Goal: Information Seeking & Learning: Check status

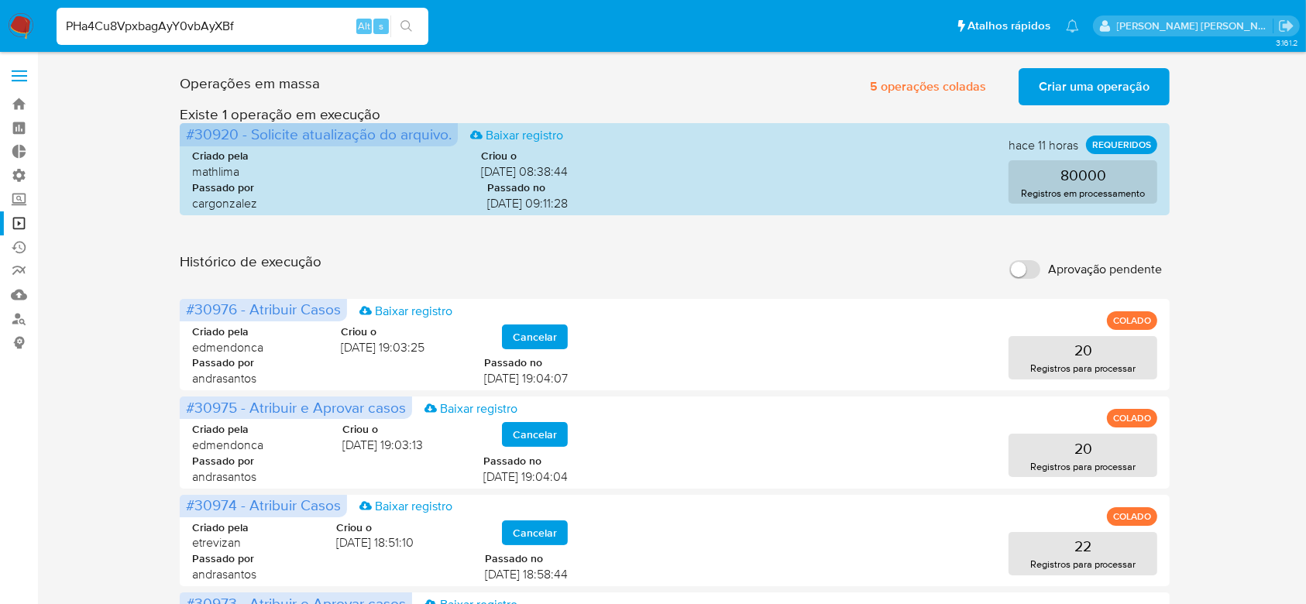
type input "PHa4Cu8VpxbagAyY0vbAyXBf"
click at [418, 19] on button "search-icon" at bounding box center [406, 26] width 32 height 22
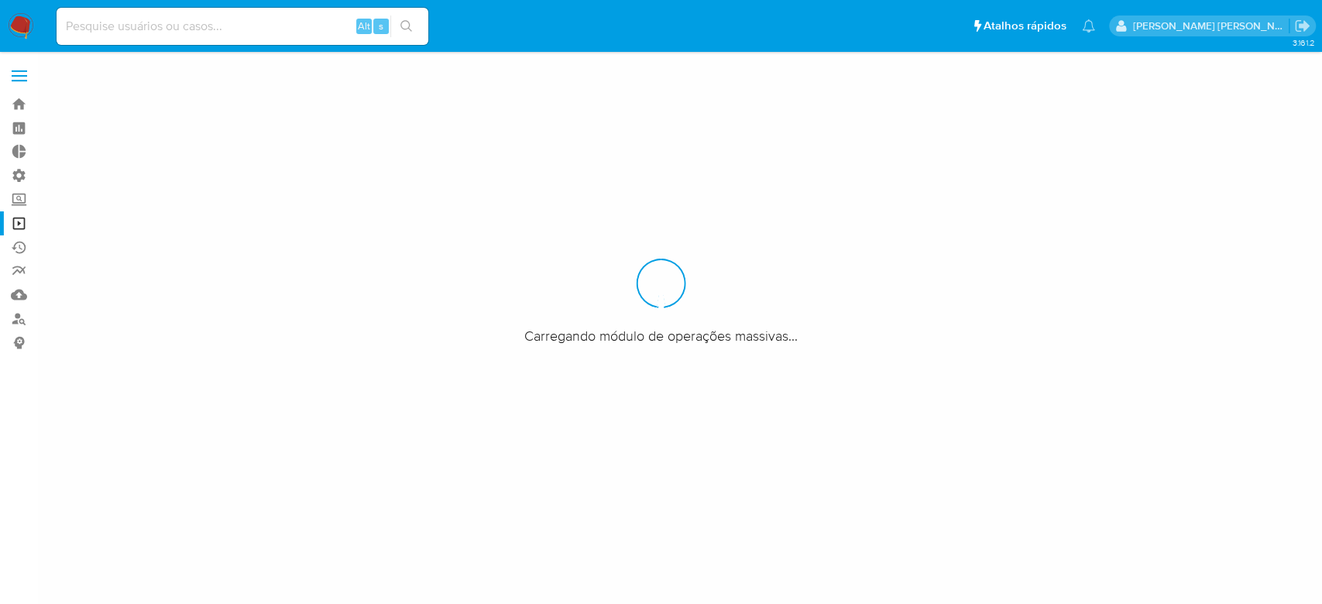
click at [204, 26] on input at bounding box center [243, 26] width 372 height 20
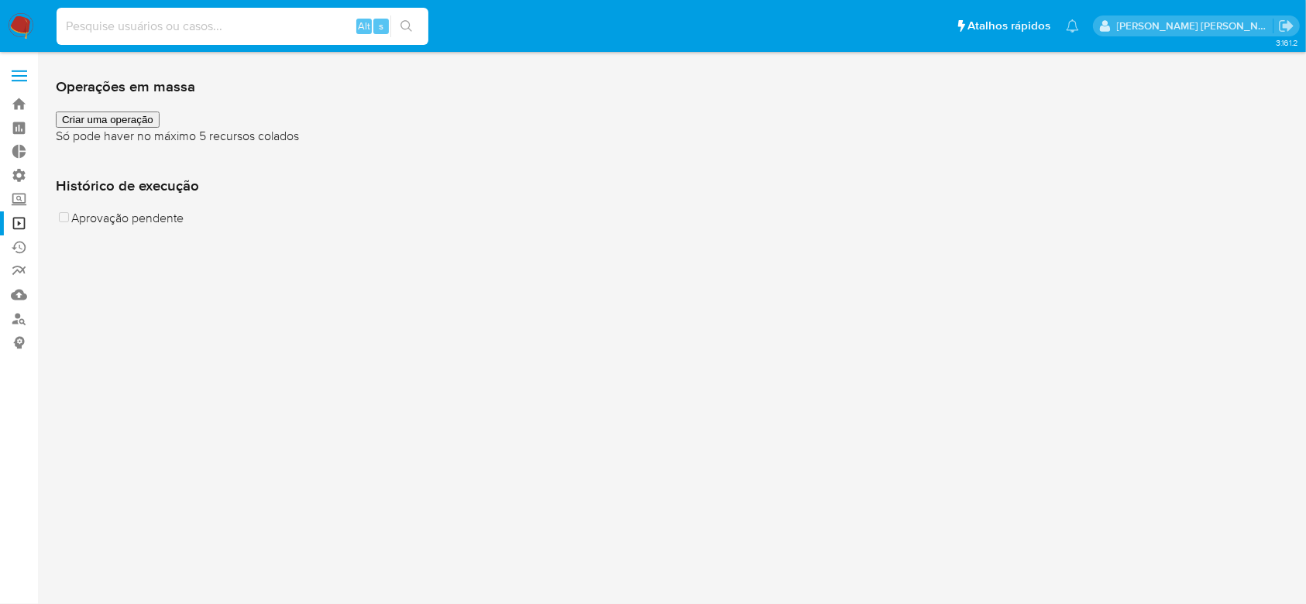
paste input "PHa4Cu8VpxbagAyY0vbAyXBf"
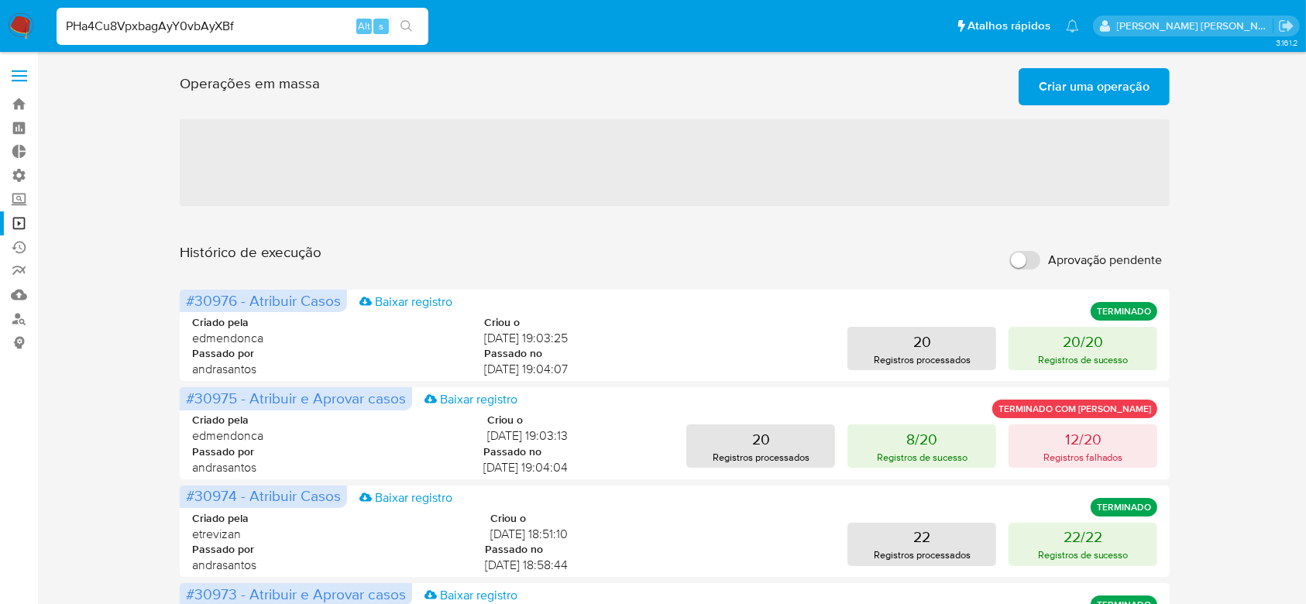
type input "PHa4Cu8VpxbagAyY0vbAyXBf"
click at [405, 26] on icon "search-icon" at bounding box center [406, 26] width 12 height 12
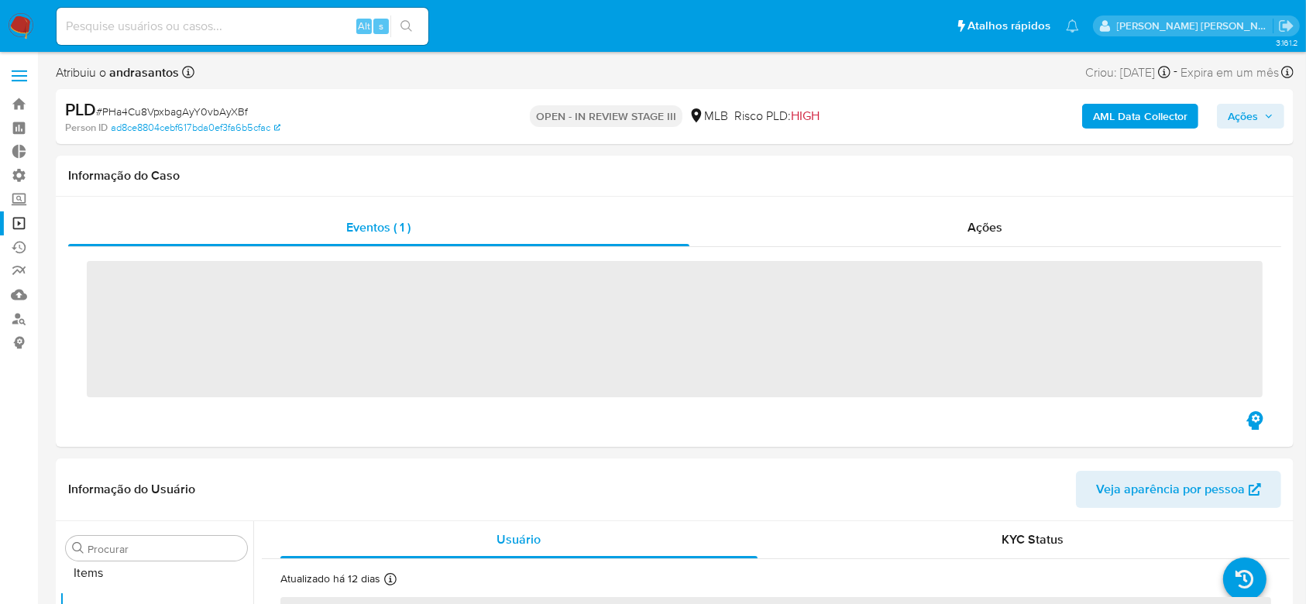
scroll to position [803, 0]
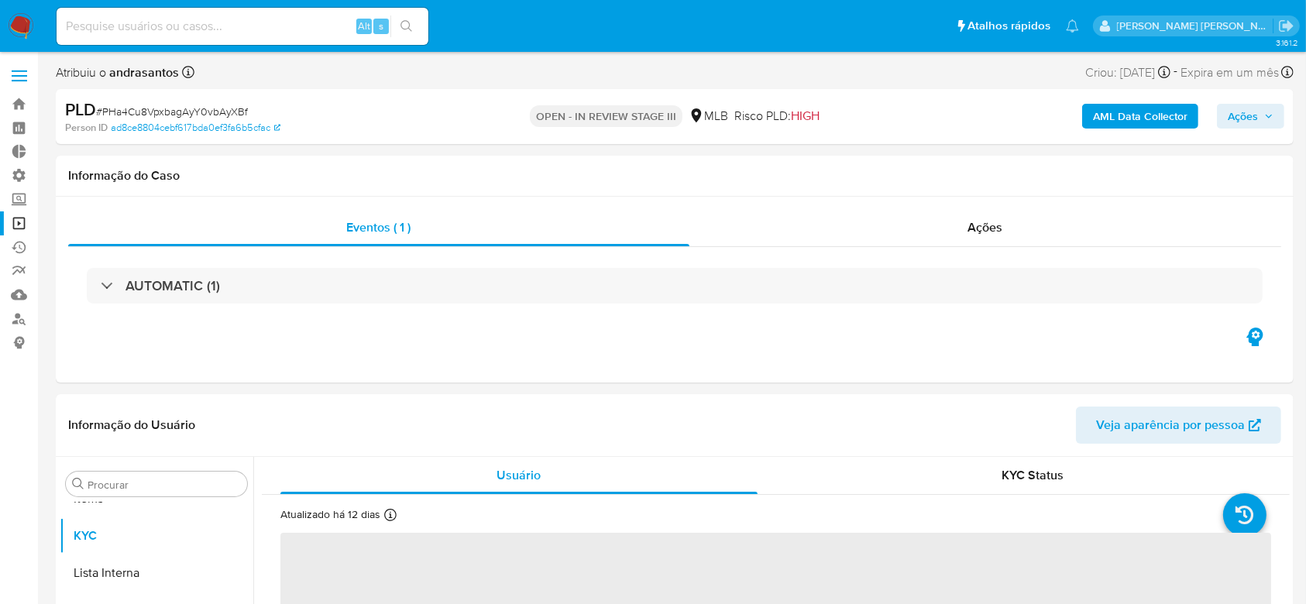
select select "10"
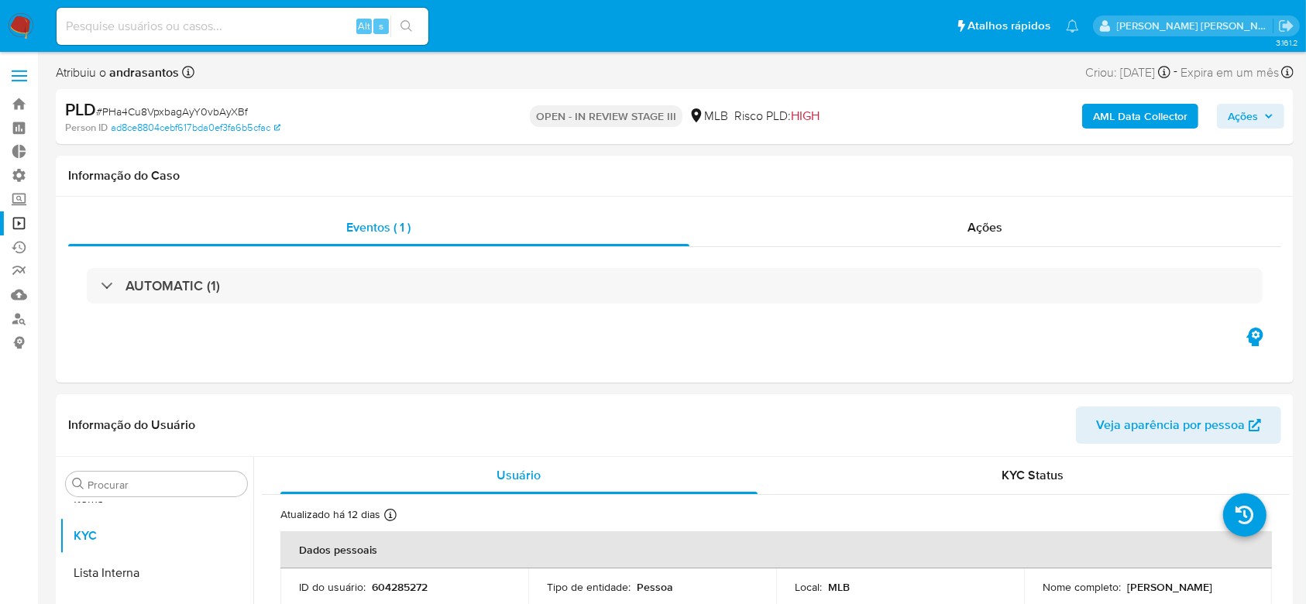
click at [191, 18] on input at bounding box center [243, 26] width 372 height 20
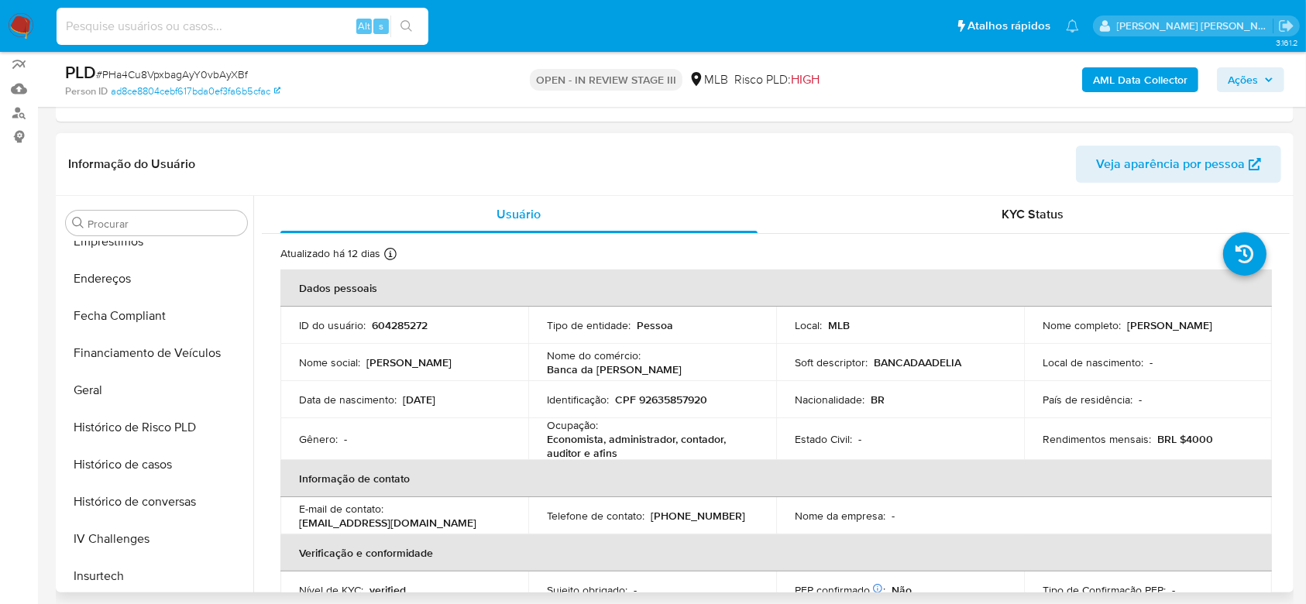
scroll to position [287, 0]
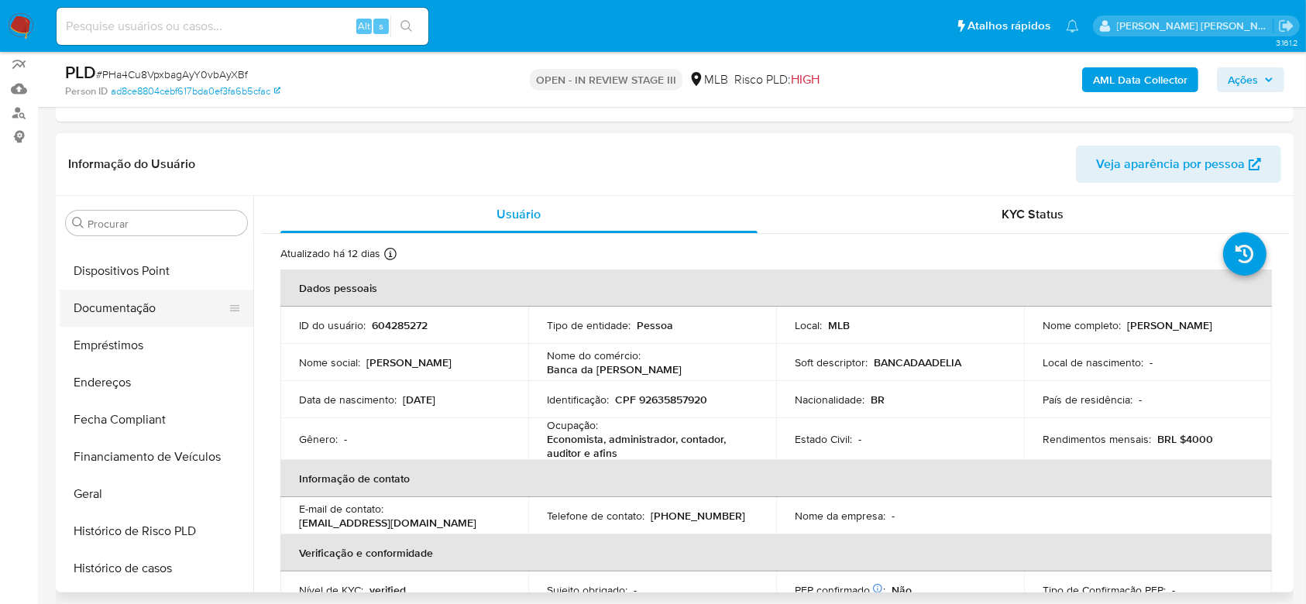
click at [151, 311] on button "Documentação" at bounding box center [150, 308] width 181 height 37
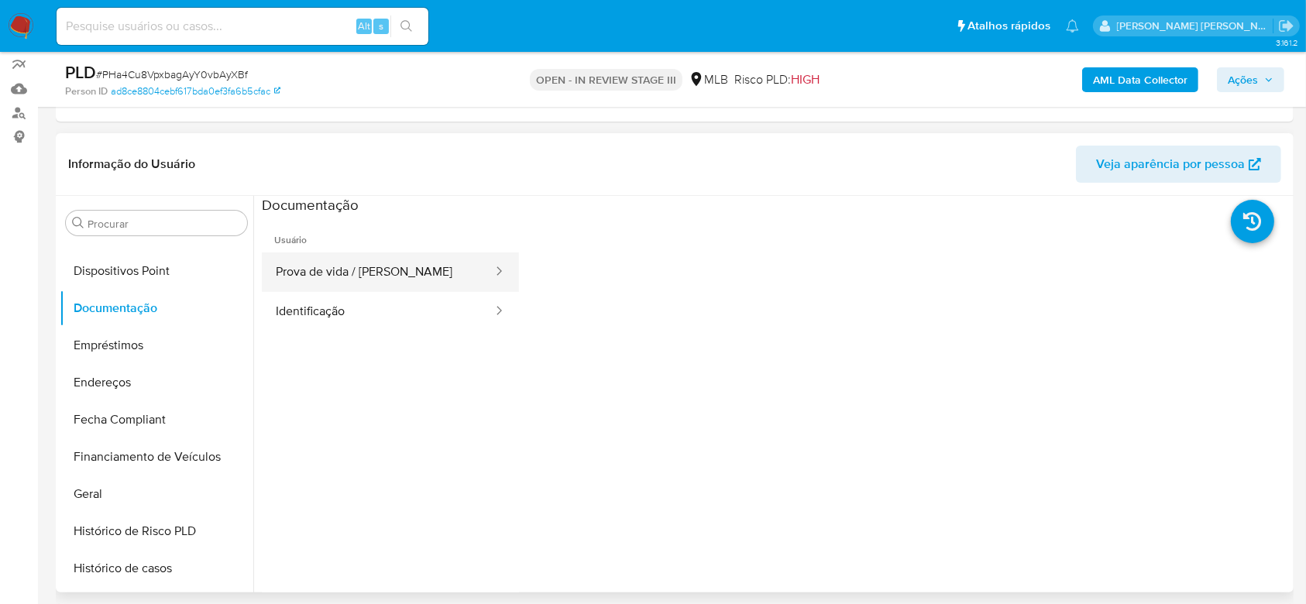
click at [389, 273] on button "Prova de vida / [PERSON_NAME]" at bounding box center [378, 271] width 232 height 39
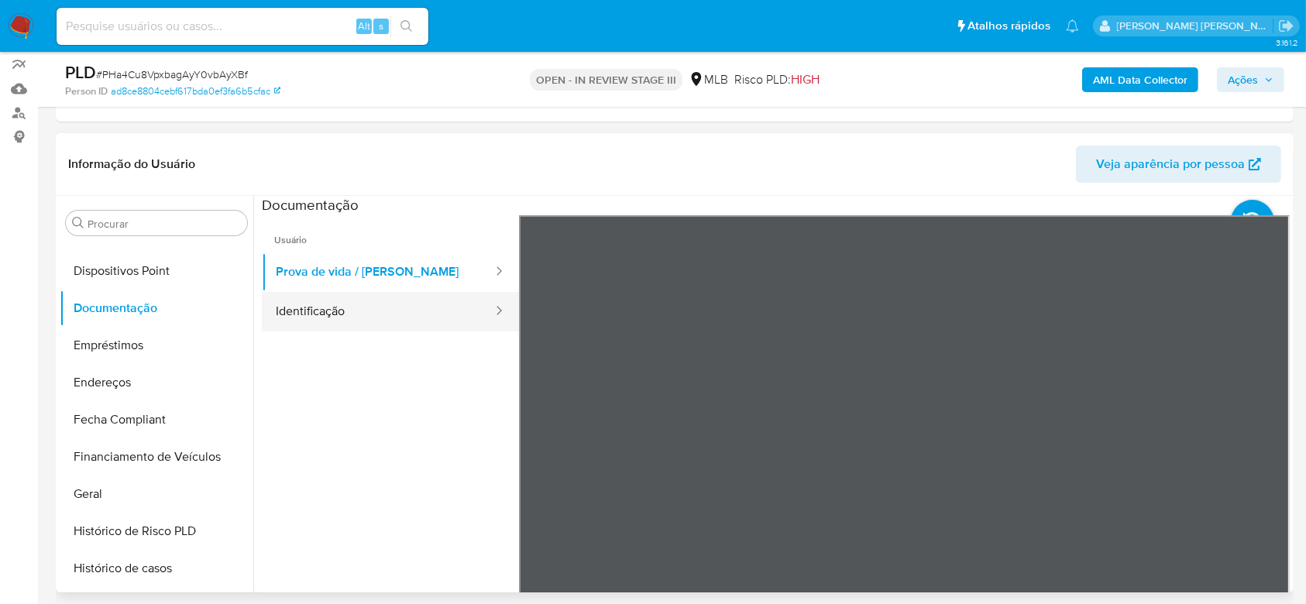
click at [374, 324] on button "Identificação" at bounding box center [378, 311] width 232 height 39
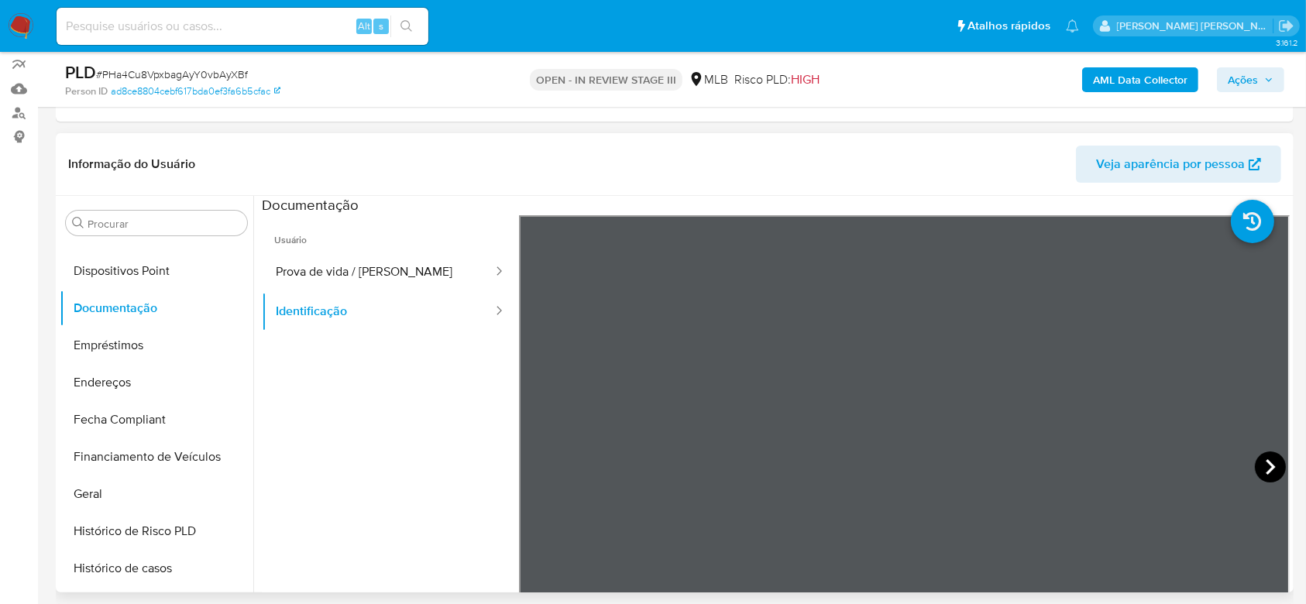
click at [1262, 462] on icon at bounding box center [1270, 466] width 31 height 31
click at [118, 485] on button "Geral" at bounding box center [150, 493] width 181 height 37
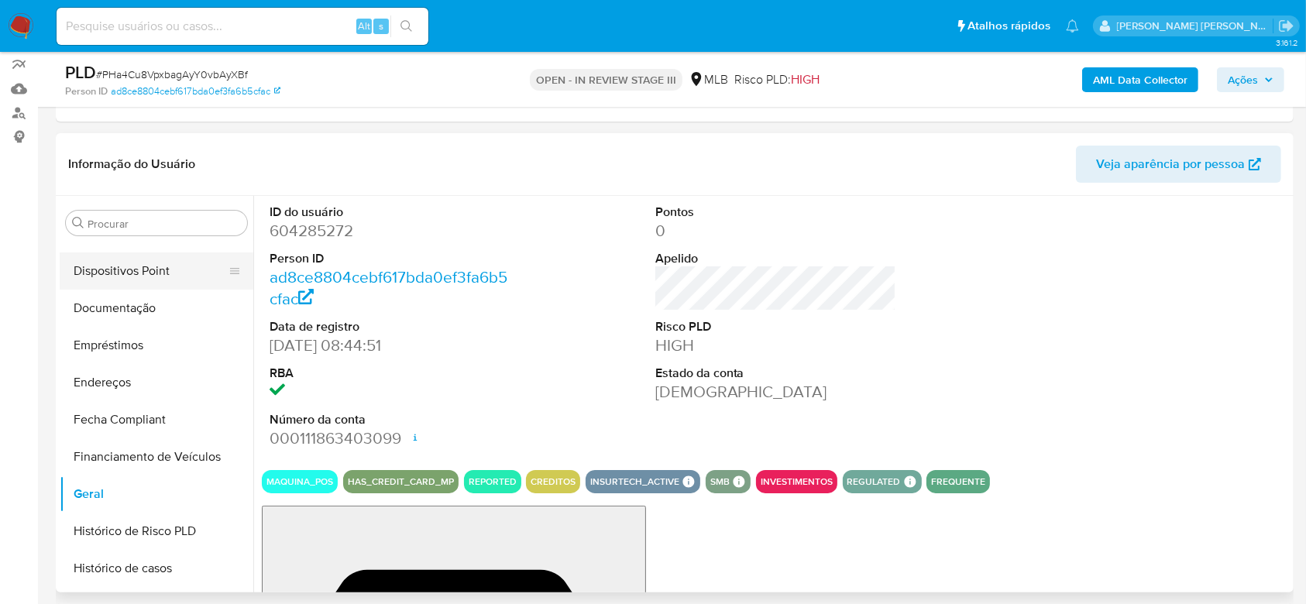
scroll to position [390, 0]
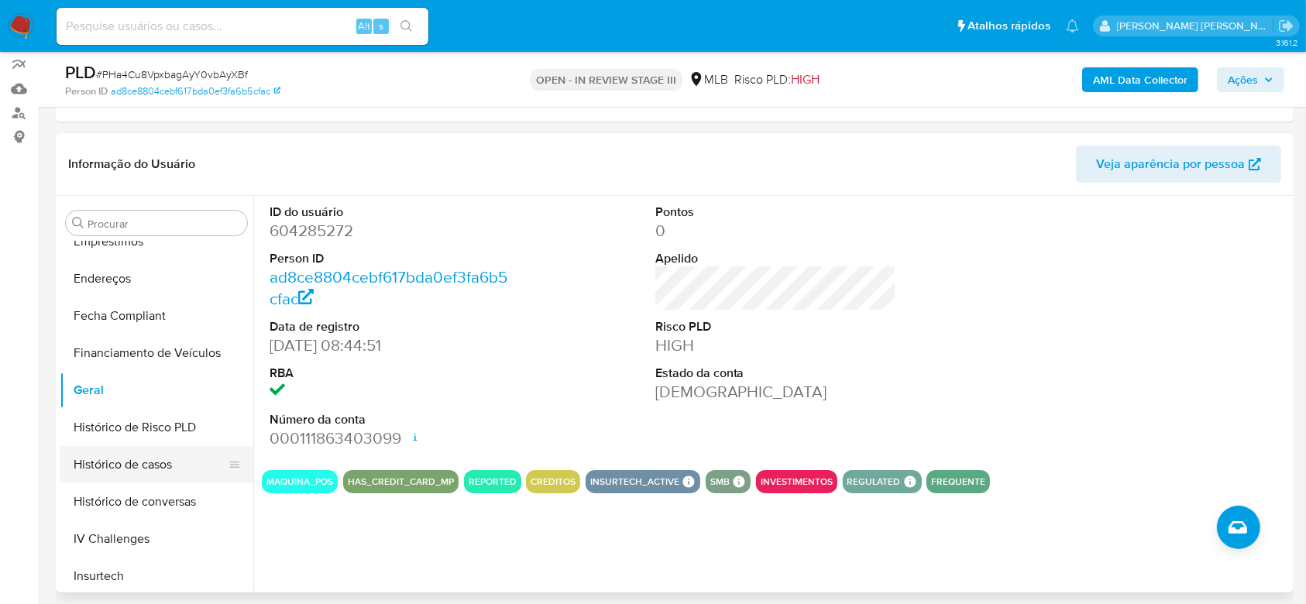
click at [96, 453] on button "Histórico de casos" at bounding box center [150, 464] width 181 height 37
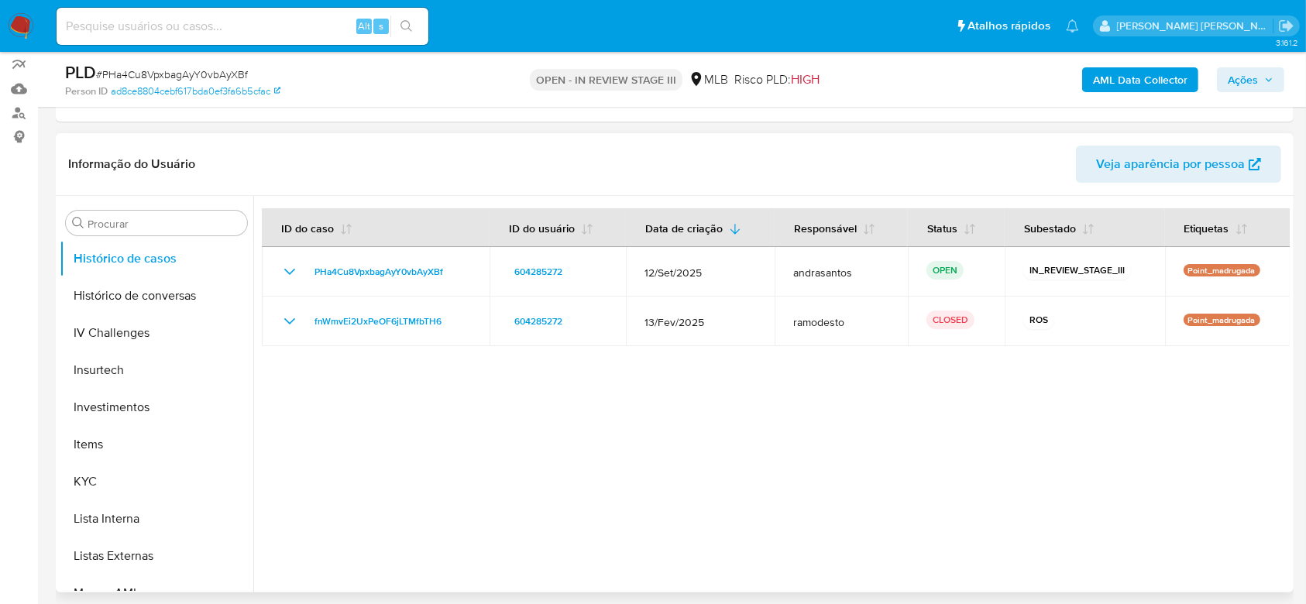
scroll to position [700, 0]
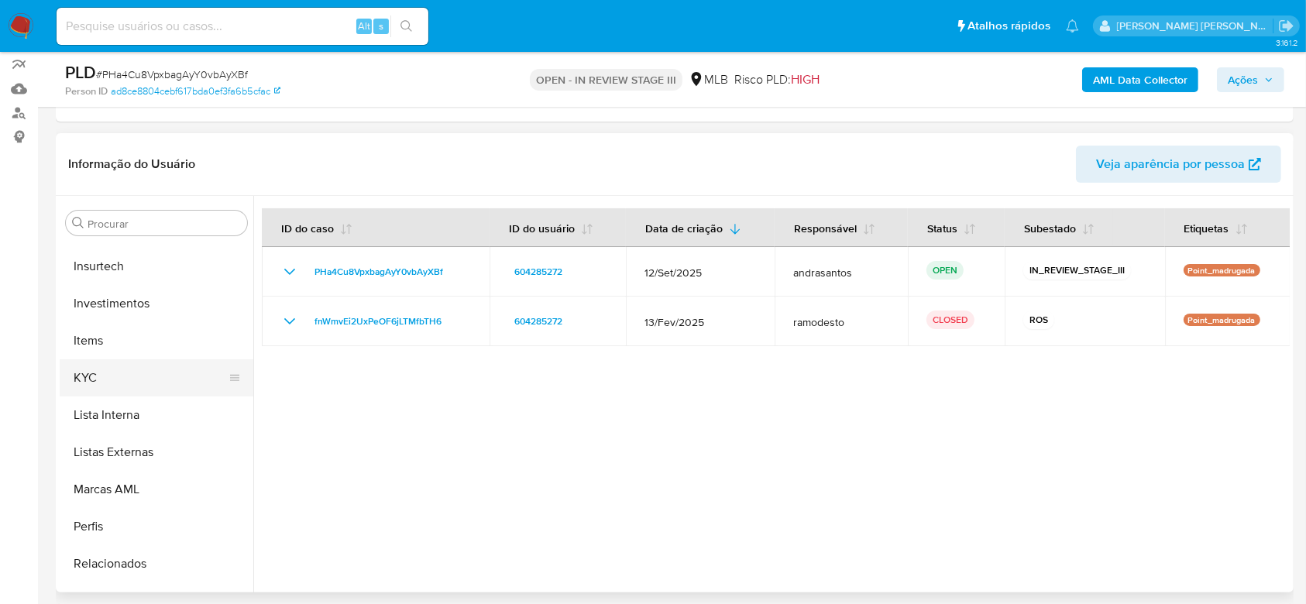
click at [87, 372] on button "KYC" at bounding box center [150, 377] width 181 height 37
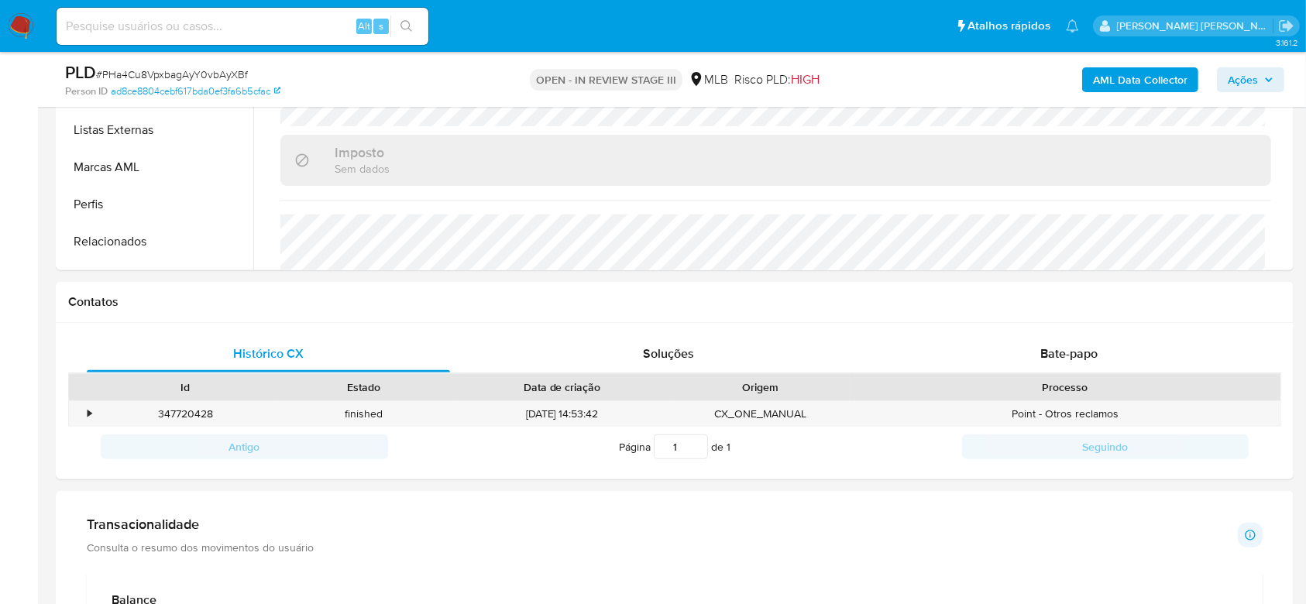
scroll to position [620, 0]
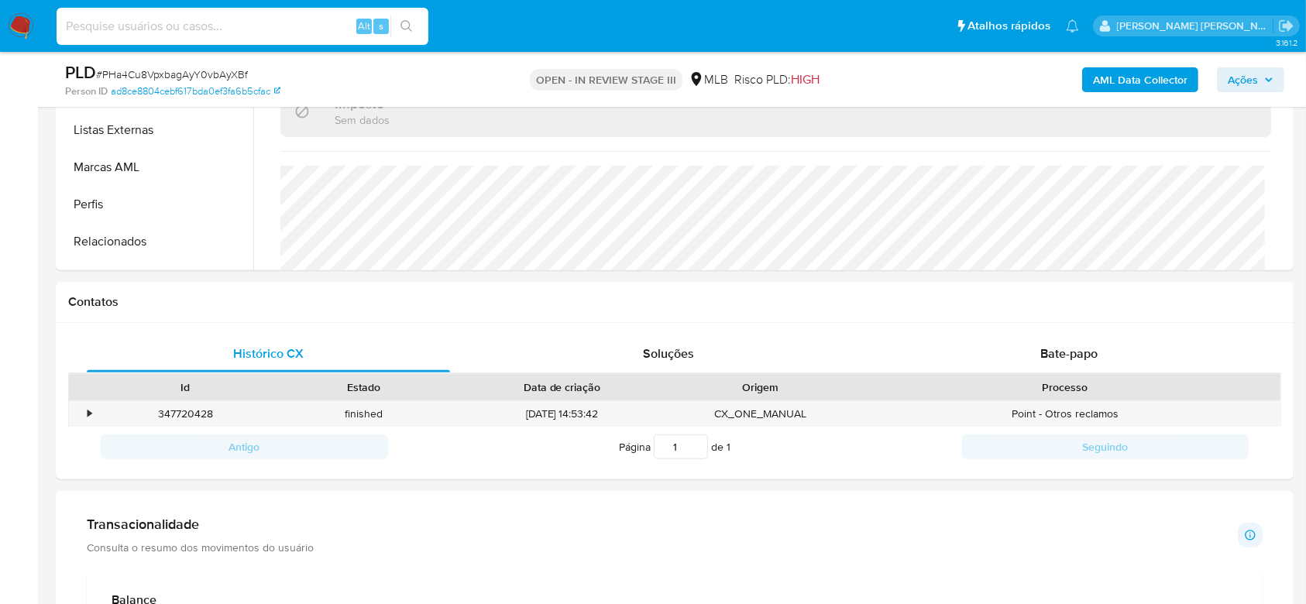
click at [125, 23] on input at bounding box center [243, 26] width 372 height 20
paste input "I6Zhy3rn9G4SEoDQ71bdvF4v"
type input "I6Zhy3rn9G4SEoDQ71bdvF4v"
click at [403, 22] on icon "search-icon" at bounding box center [406, 26] width 12 height 12
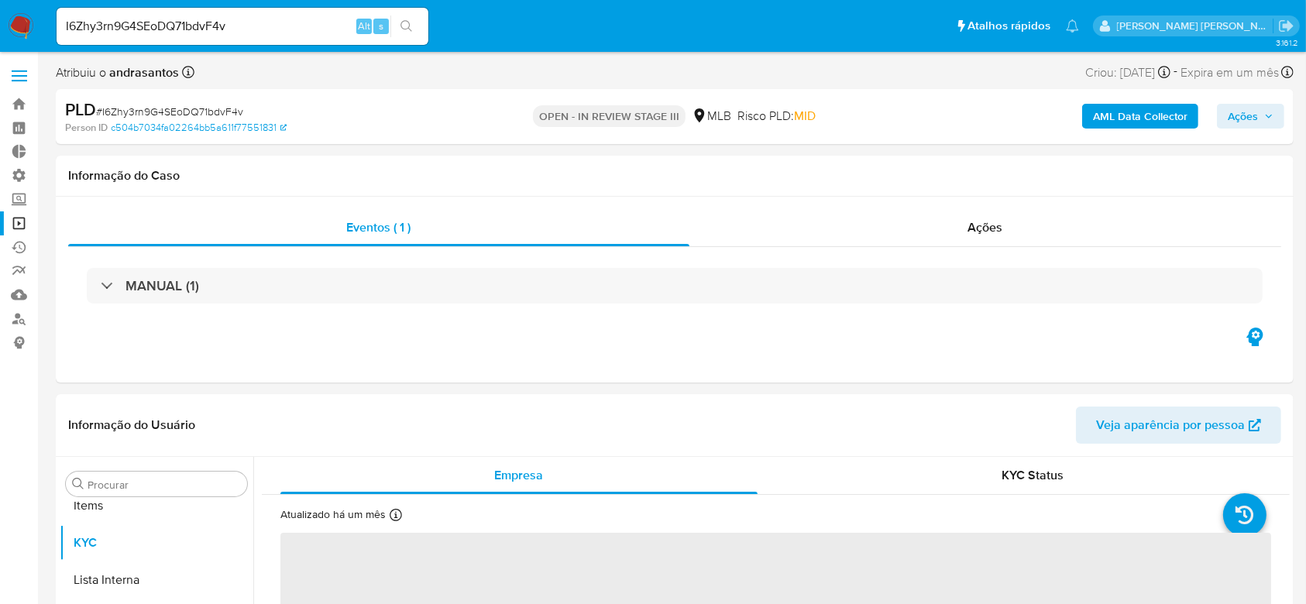
scroll to position [803, 0]
select select "10"
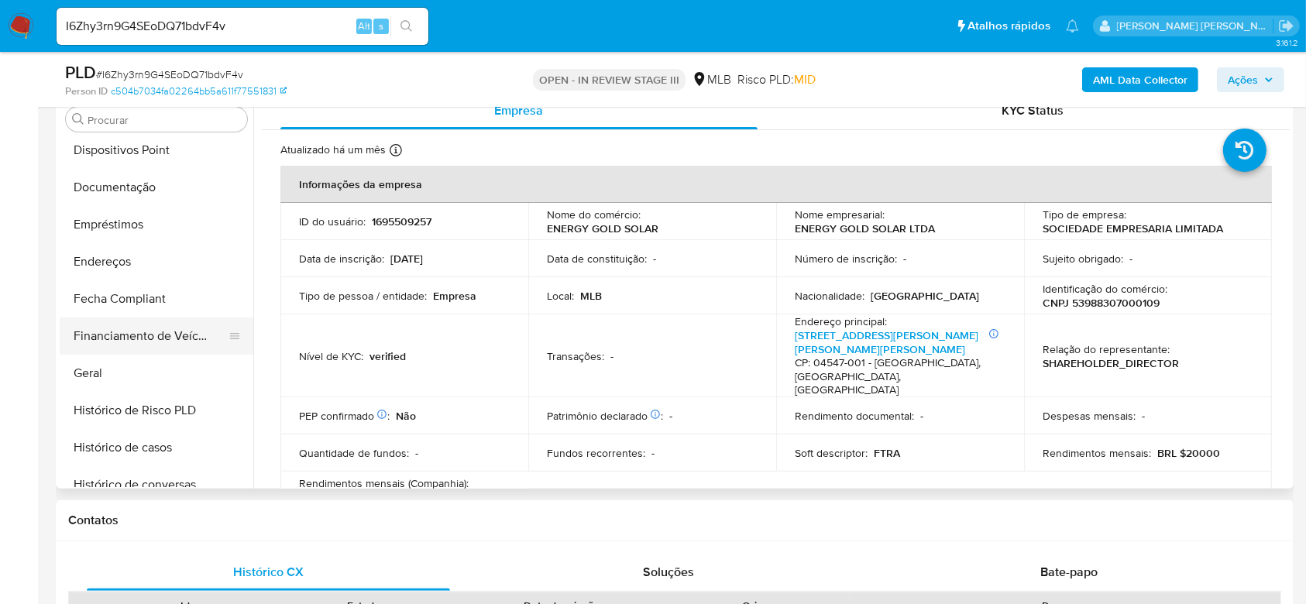
scroll to position [184, 0]
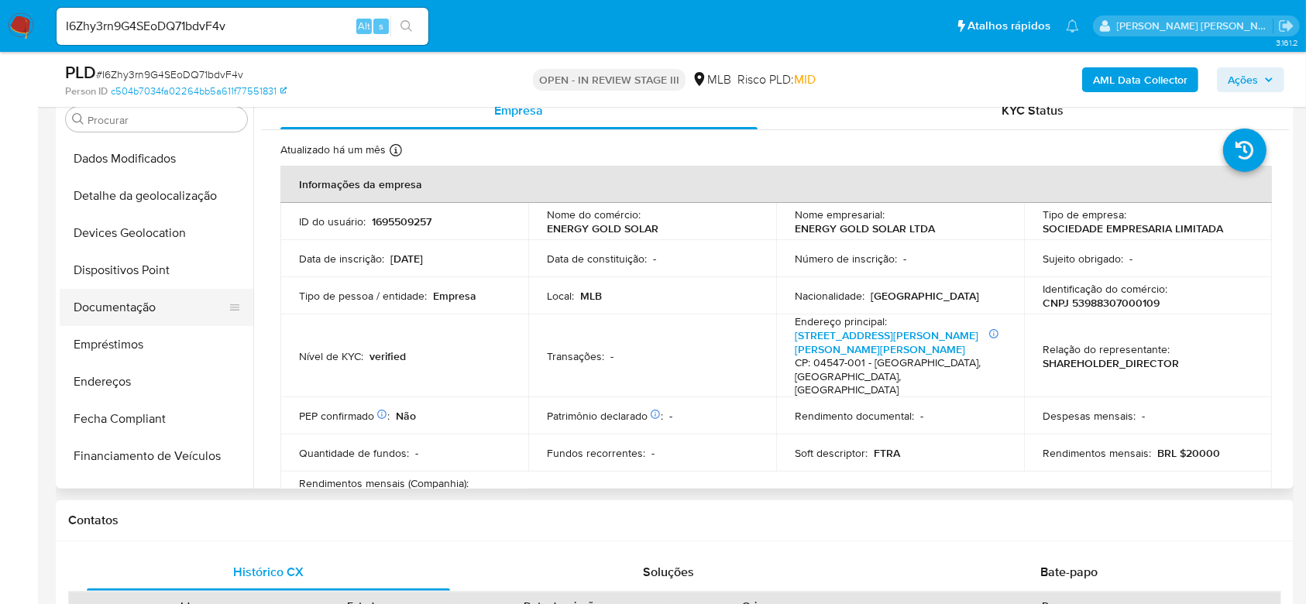
click at [132, 307] on button "Documentação" at bounding box center [150, 307] width 181 height 37
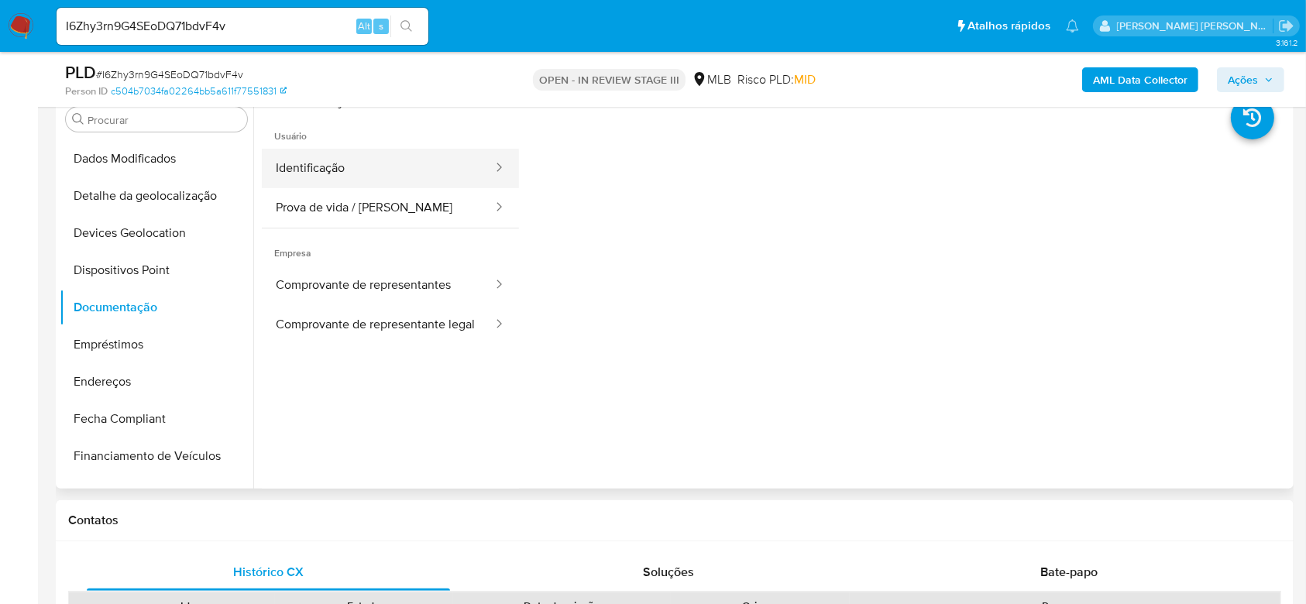
click at [366, 177] on button "Identificação" at bounding box center [378, 168] width 232 height 39
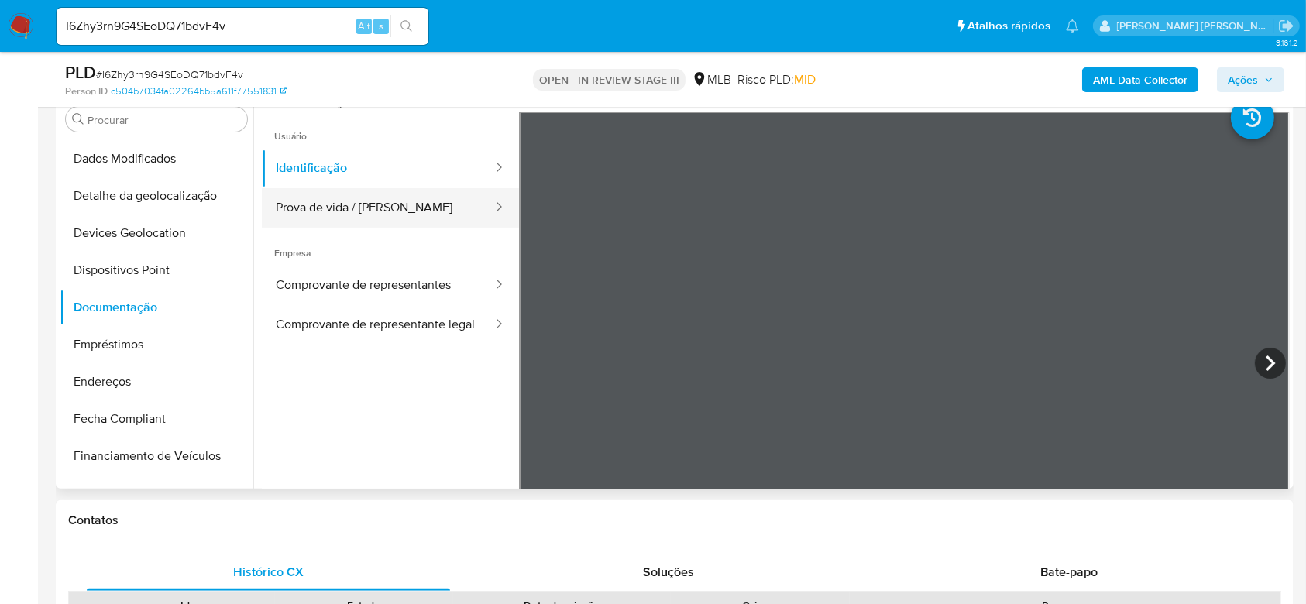
click at [359, 201] on button "Prova de vida / [PERSON_NAME]" at bounding box center [378, 207] width 232 height 39
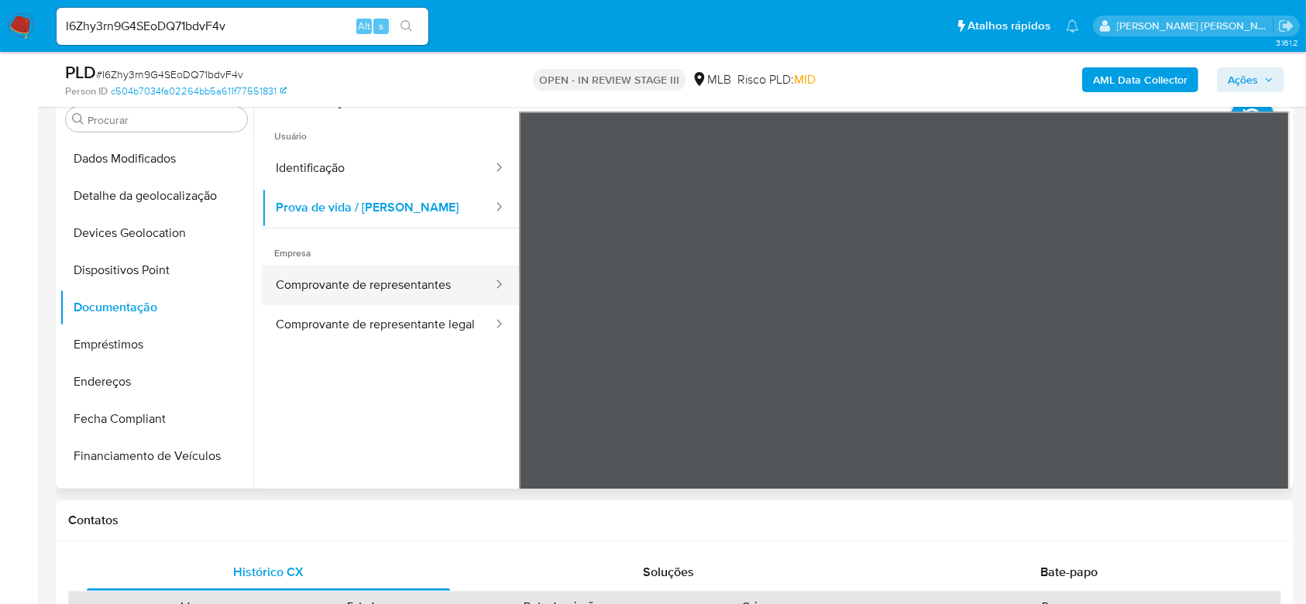
click at [364, 286] on button "Comprovante de representantes" at bounding box center [378, 285] width 232 height 39
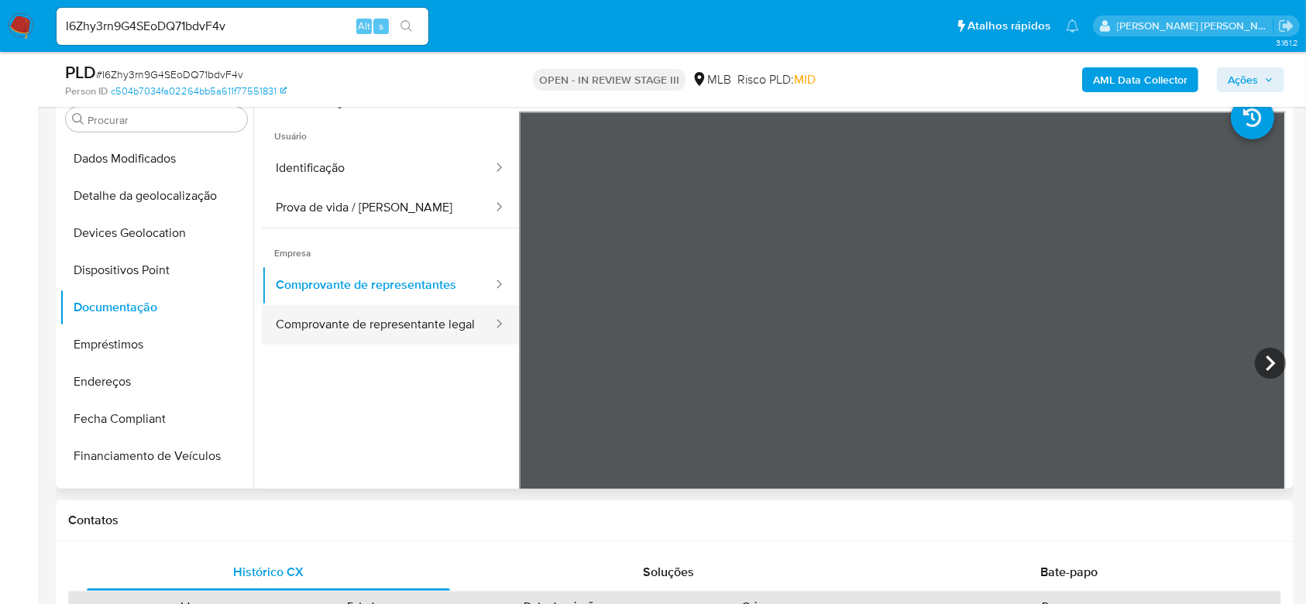
click at [383, 307] on button "Comprovante de representante legal" at bounding box center [378, 324] width 232 height 39
click at [391, 328] on button "Comprovante de representante legal" at bounding box center [378, 331] width 232 height 53
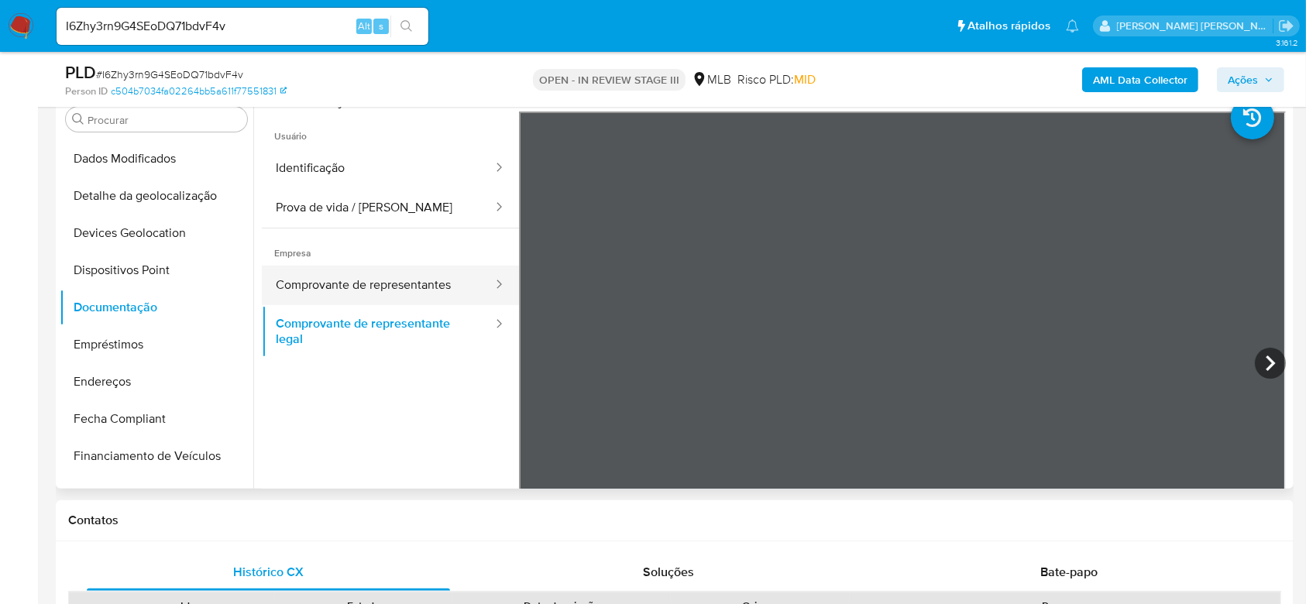
click at [424, 294] on button "Comprovante de representantes" at bounding box center [378, 285] width 232 height 39
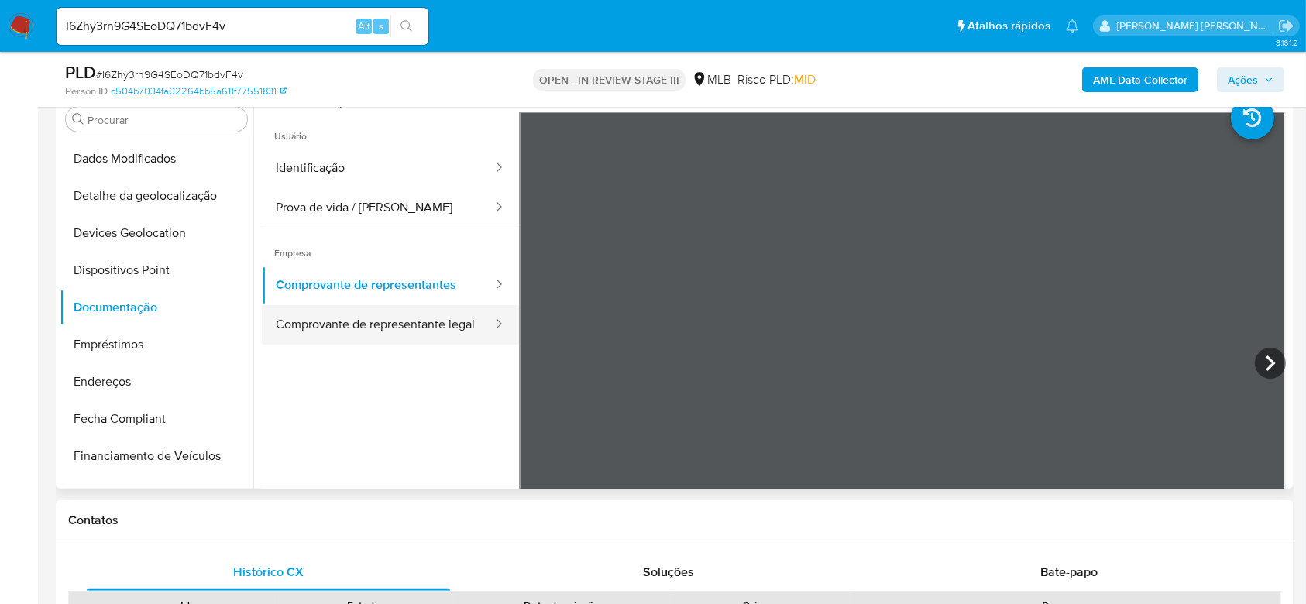
click at [424, 325] on button "Comprovante de representante legal" at bounding box center [378, 324] width 232 height 39
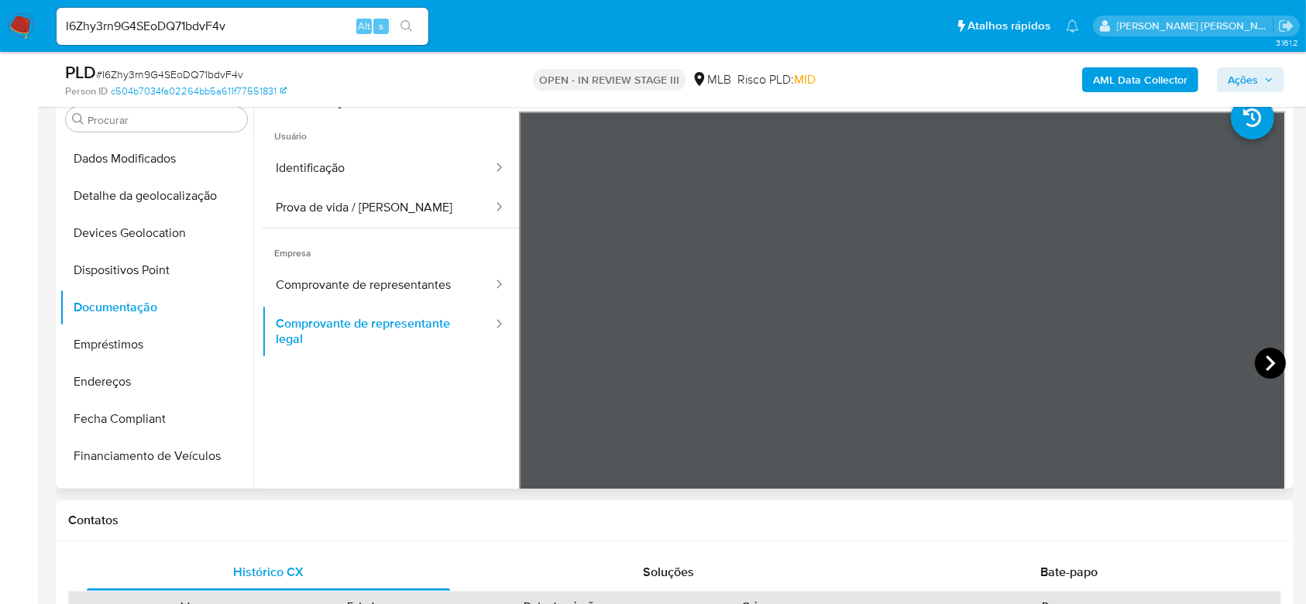
click at [1269, 366] on icon at bounding box center [1270, 363] width 31 height 31
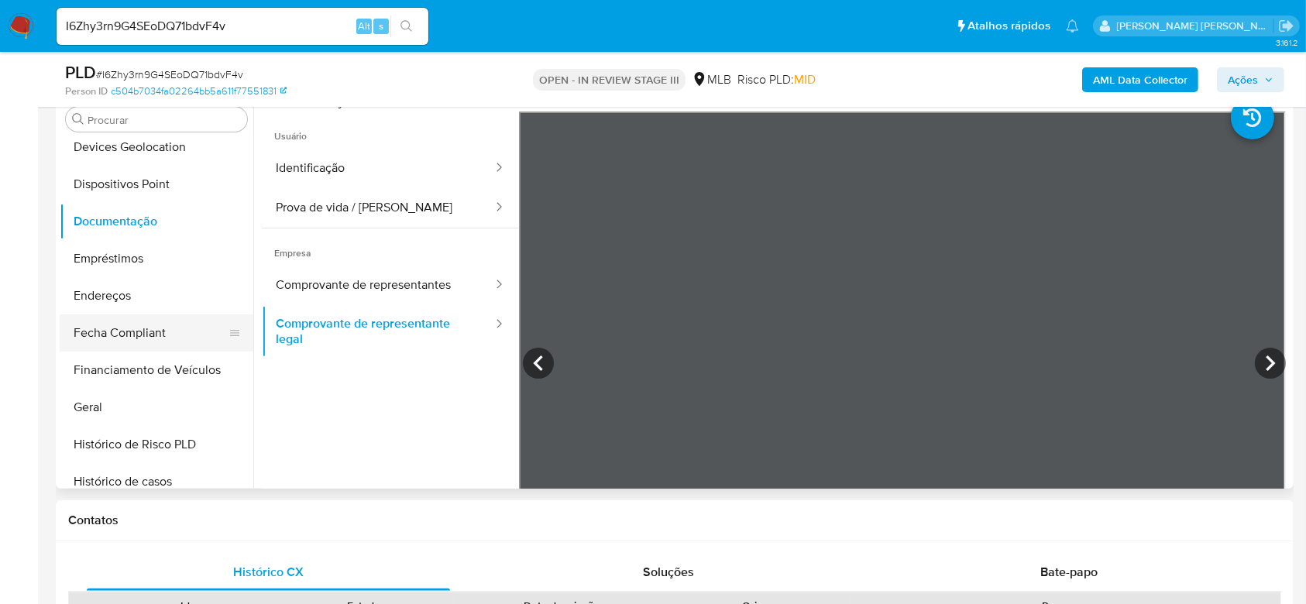
scroll to position [390, 0]
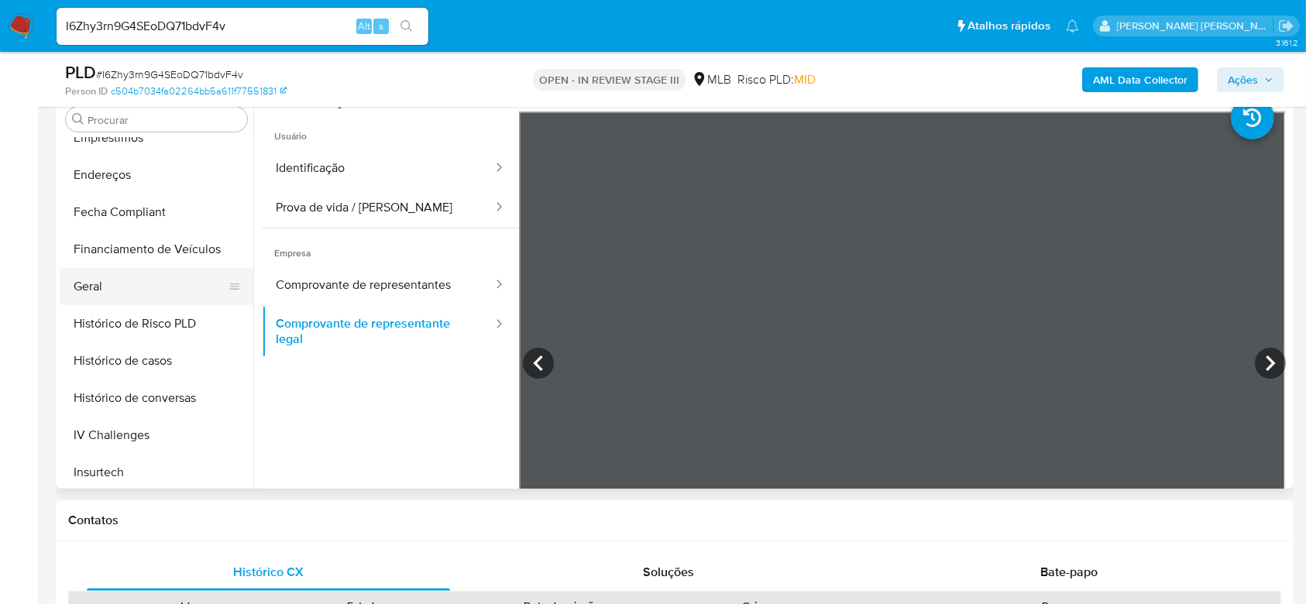
click at [114, 294] on button "Geral" at bounding box center [150, 286] width 181 height 37
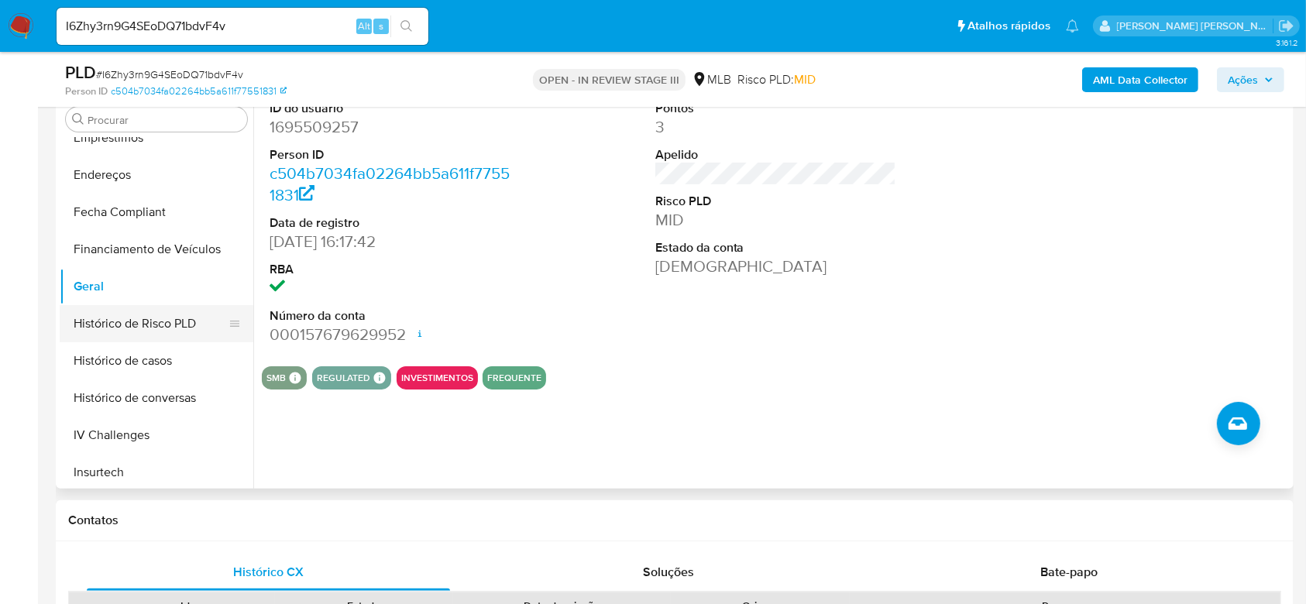
scroll to position [493, 0]
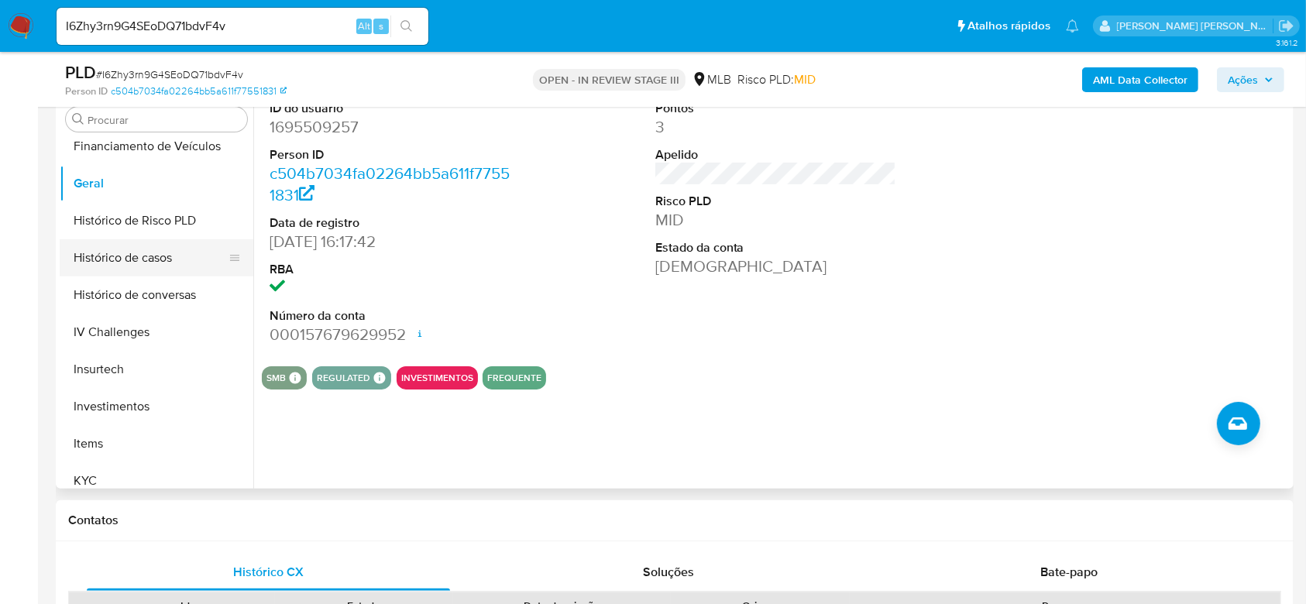
click at [165, 263] on button "Histórico de casos" at bounding box center [150, 257] width 181 height 37
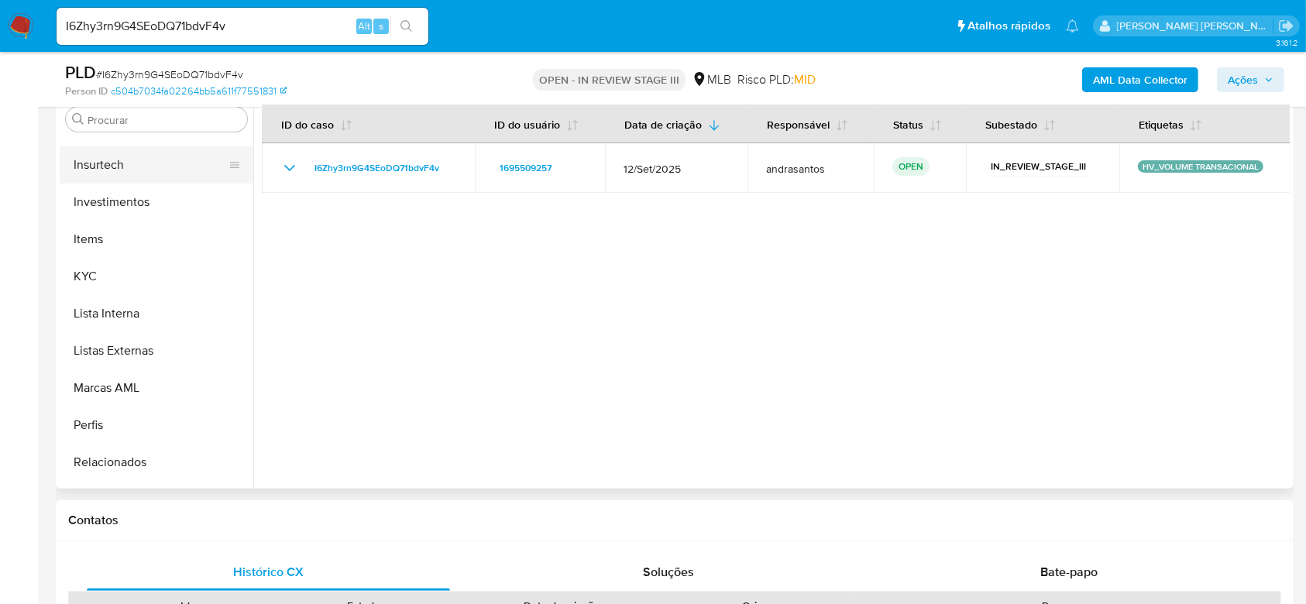
scroll to position [700, 0]
click at [93, 269] on button "KYC" at bounding box center [150, 274] width 181 height 37
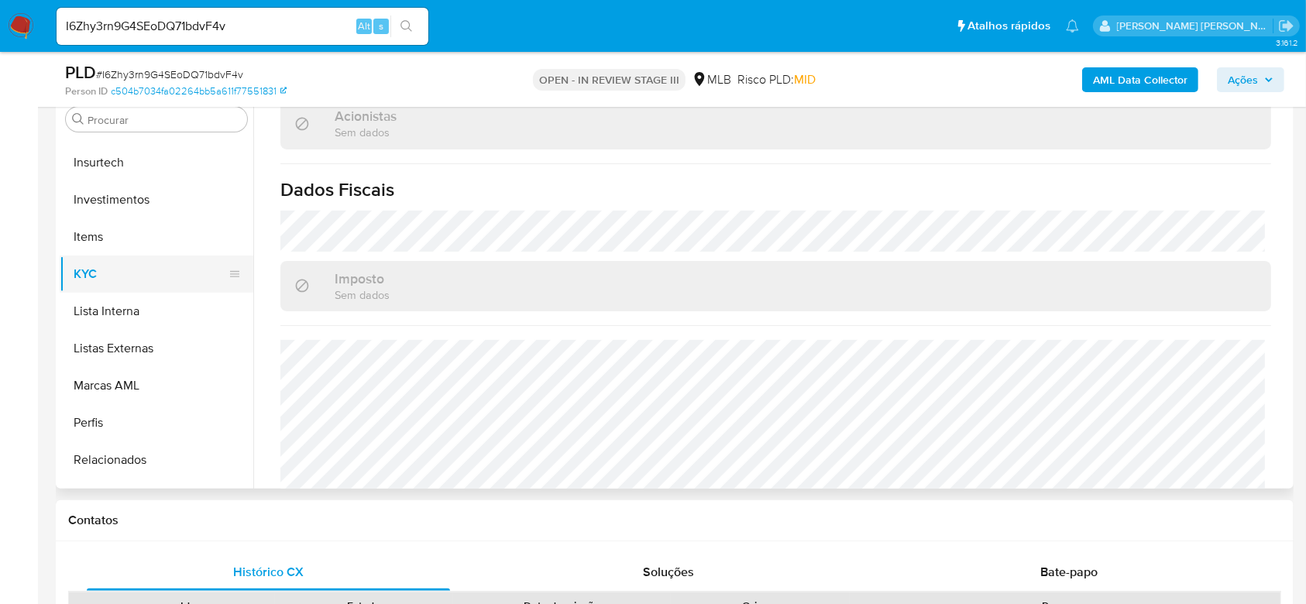
scroll to position [390, 0]
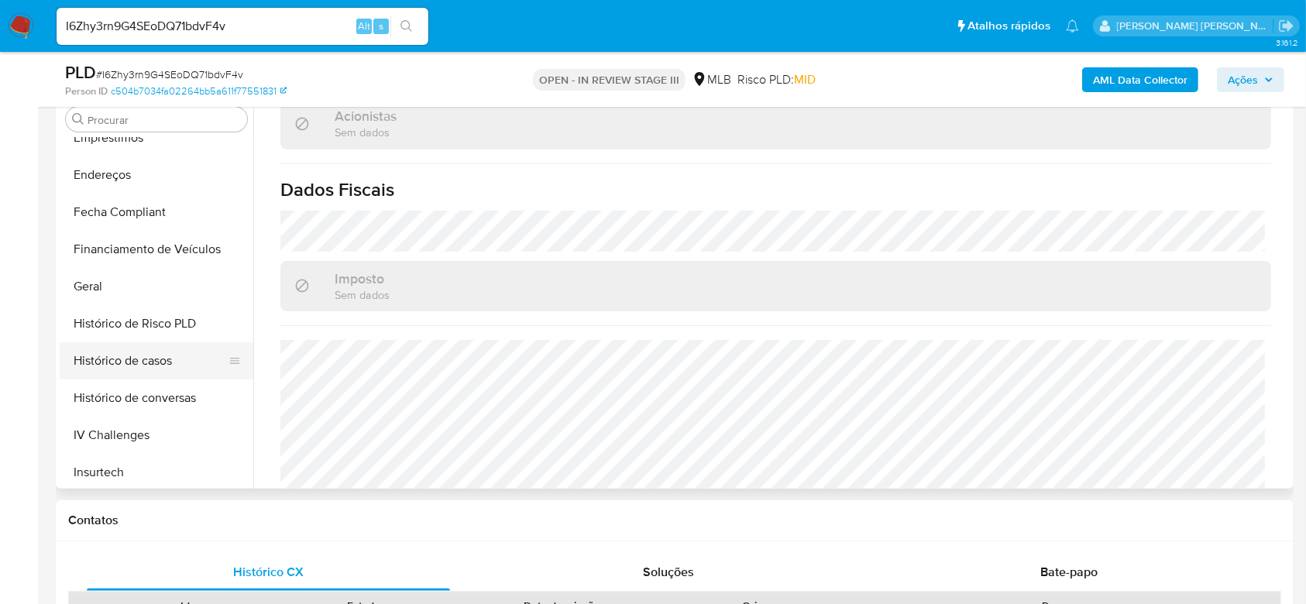
click at [150, 365] on button "Histórico de casos" at bounding box center [150, 360] width 181 height 37
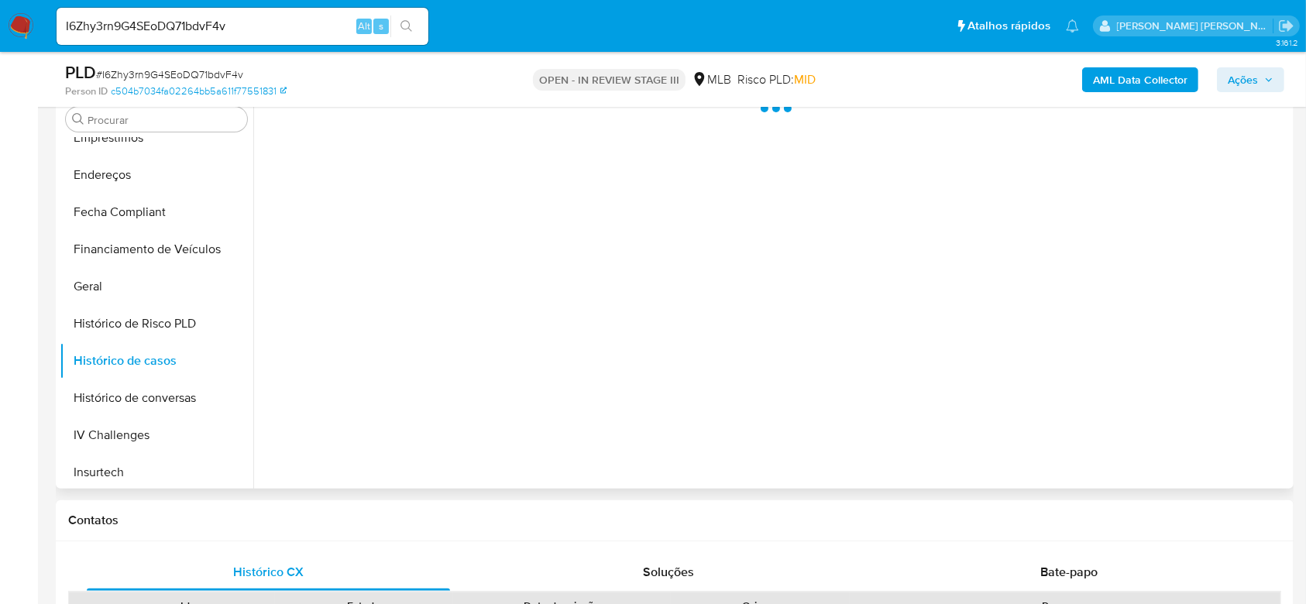
scroll to position [0, 0]
